Goal: Task Accomplishment & Management: Manage account settings

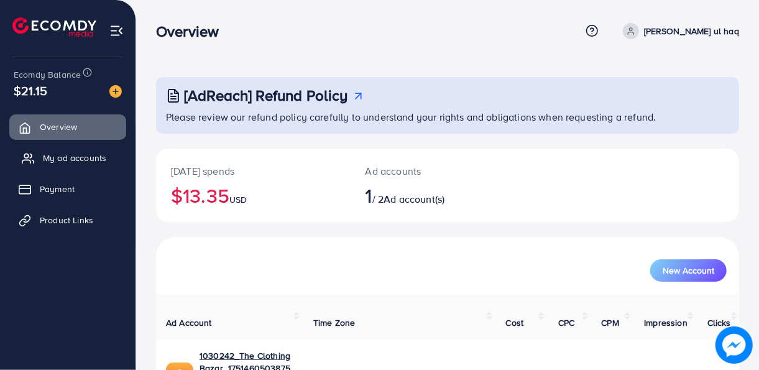
click at [75, 159] on span "My ad accounts" at bounding box center [74, 158] width 63 height 12
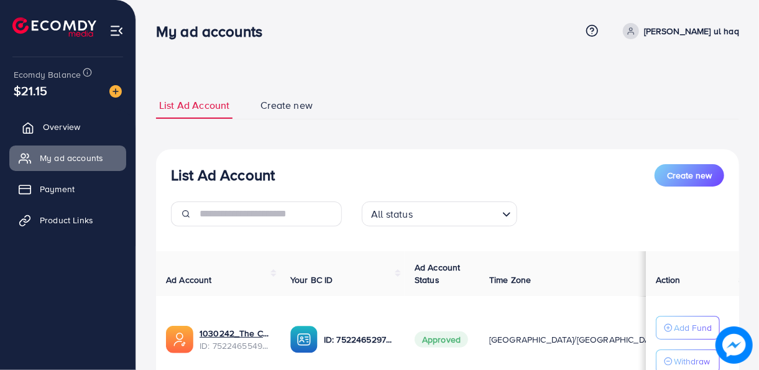
click at [62, 132] on span "Overview" at bounding box center [61, 127] width 37 height 12
